Goal: Navigation & Orientation: Find specific page/section

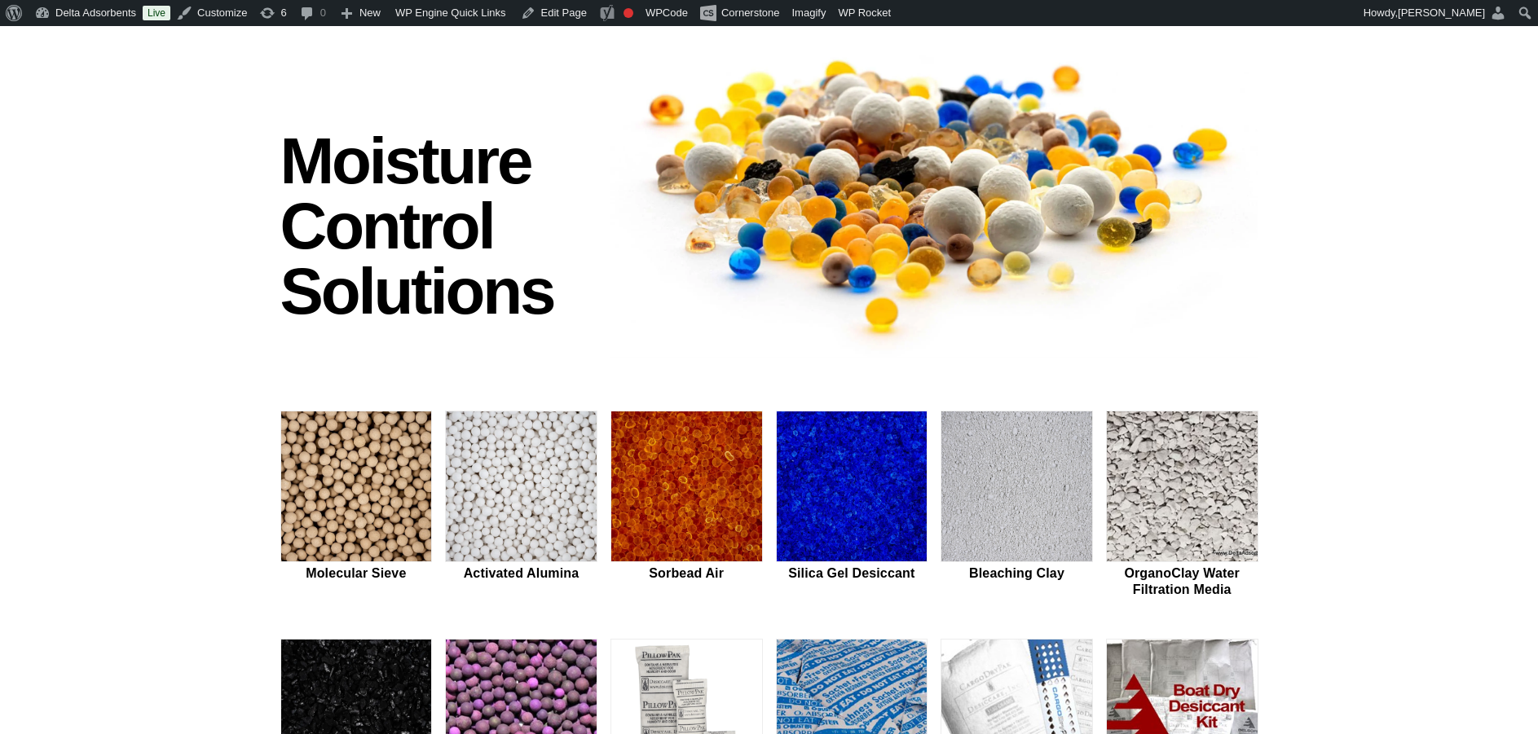
scroll to position [245, 0]
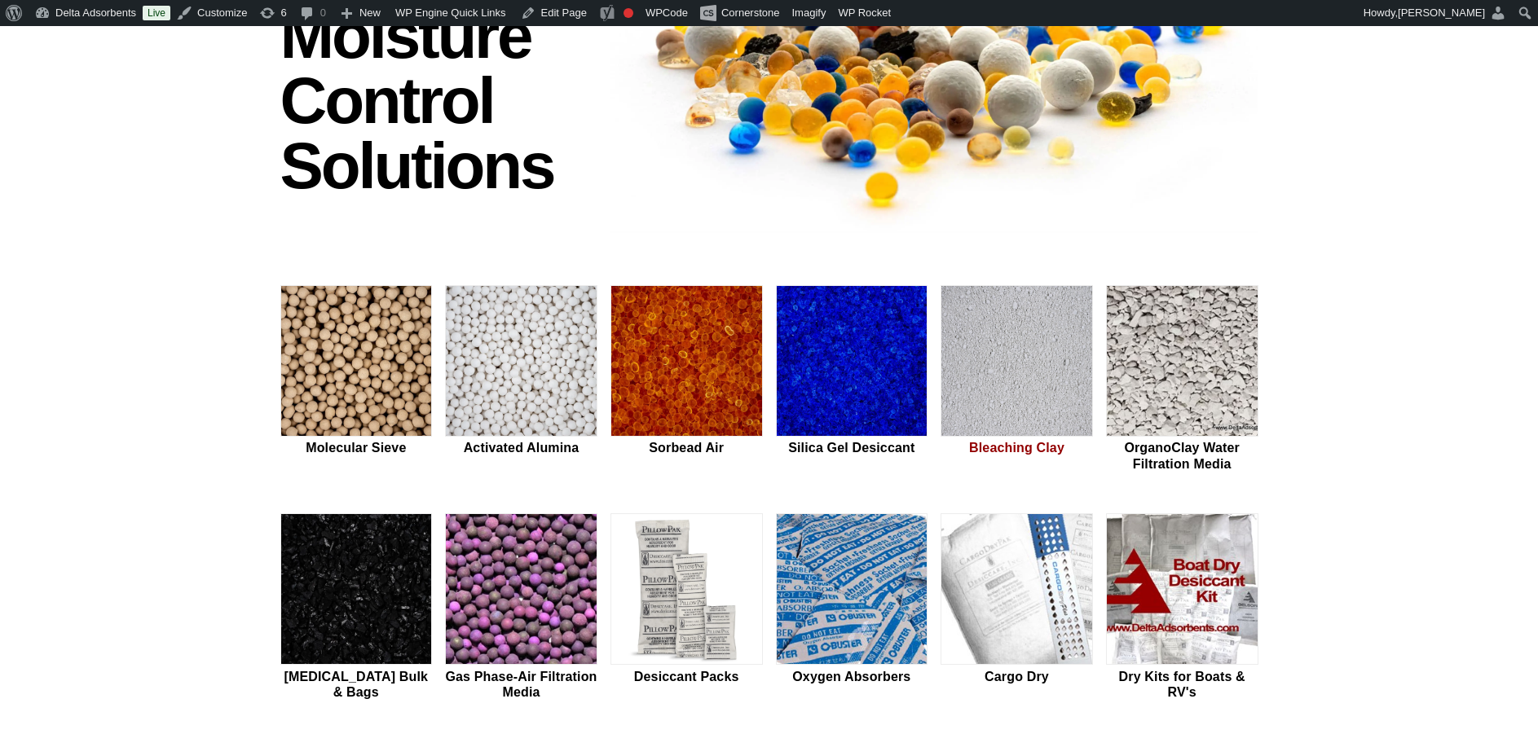
click at [1020, 328] on img at bounding box center [1016, 362] width 151 height 152
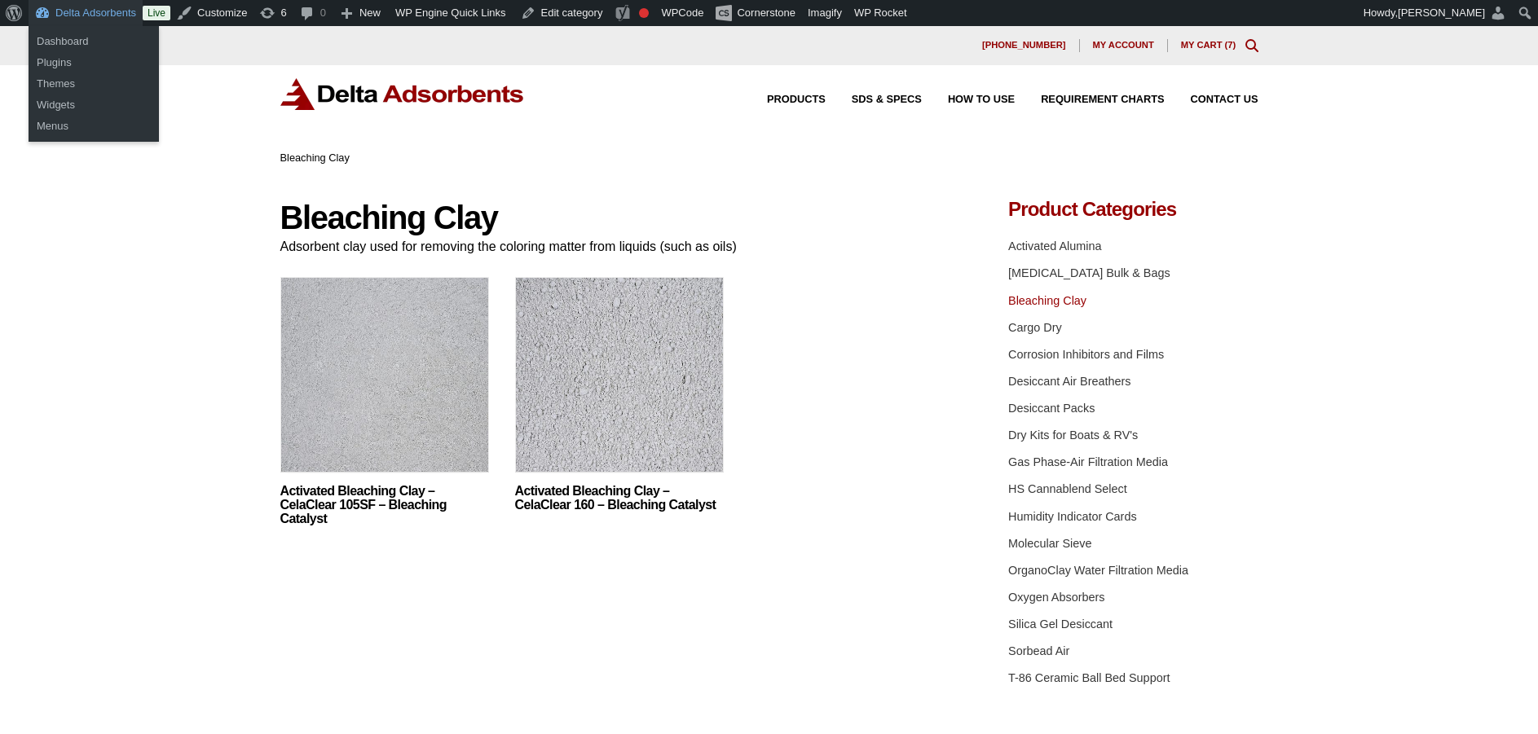
click at [90, 14] on link "Delta Adsorbents" at bounding box center [86, 13] width 114 height 26
